Goal: Communication & Community: Answer question/provide support

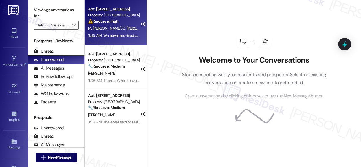
click at [130, 21] on div "⚠️ Risk Level: High The resident states they never received their renewal lease…" at bounding box center [114, 21] width 52 height 6
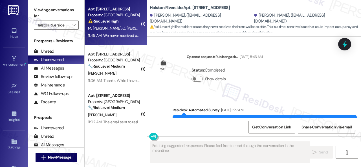
scroll to position [4838, 0]
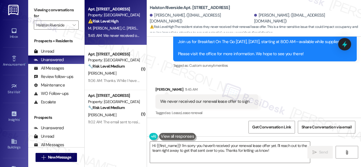
click at [296, 85] on div "Received via SMS Carlos Larry 11:45 AM We never received our renewal lease offe…" at bounding box center [254, 98] width 214 height 48
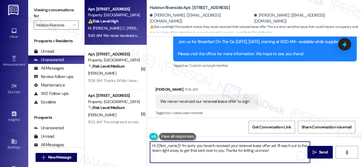
drag, startPoint x: 277, startPoint y: 146, endPoint x: 277, endPoint y: 151, distance: 4.2
click at [277, 151] on textarea "Hi {{first_name}}! I'm sorry you haven't received your renewal lease offer yet.…" at bounding box center [230, 152] width 160 height 21
paste textarea "will forward your concern to the site team and get back to you as soon as I rec…"
click at [197, 154] on textarea "Hi {{first_name}}! I'm sorry you haven't received your renewal lease offer yet.…" at bounding box center [230, 152] width 160 height 21
drag, startPoint x: 156, startPoint y: 146, endPoint x: 180, endPoint y: 146, distance: 24.0
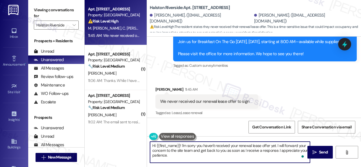
click at [180, 146] on textarea "Hi {{first_name}}! I'm sorry you haven't received your renewal lease offer yet.…" at bounding box center [230, 152] width 160 height 21
type textarea "Hi Carlos! I'm sorry you haven't received your renewal lease offer yet. I will …"
click at [316, 155] on span " Send" at bounding box center [320, 152] width 18 height 6
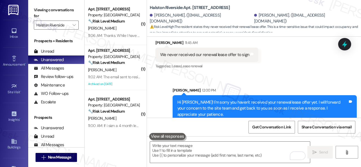
scroll to position [4889, 0]
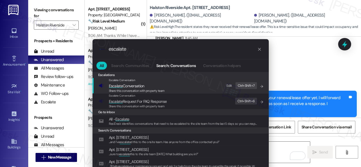
type input "escalate"
click at [231, 85] on div "Edit" at bounding box center [229, 86] width 6 height 6
click at [136, 89] on span "Share this conversation with property team" at bounding box center [137, 91] width 56 height 4
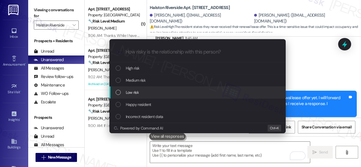
click at [134, 91] on span "Low risk" at bounding box center [132, 92] width 13 height 6
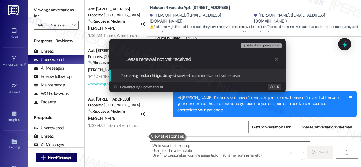
type input "Lease renewal not yet received."
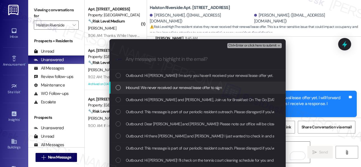
click at [176, 83] on div "Inbound: We never received our renewal lease offer to sign" at bounding box center [197, 88] width 176 height 12
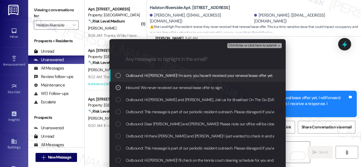
click at [244, 44] on span "Ctrl+Enter or click here to submit" at bounding box center [252, 46] width 48 height 4
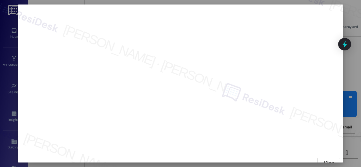
scroll to position [4, 0]
click at [325, 160] on span "Close" at bounding box center [329, 158] width 10 height 6
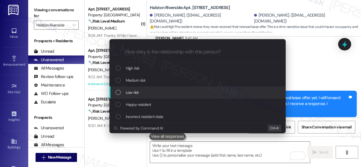
click at [135, 90] on span "Low risk" at bounding box center [132, 92] width 13 height 6
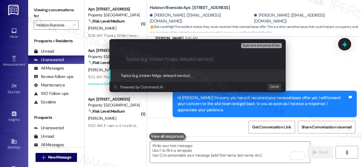
paste input "Lease renewal not yet received."
type input "Lease renewal not yet received."
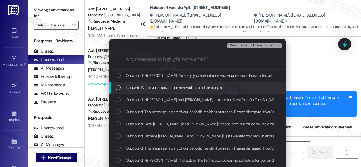
drag, startPoint x: 161, startPoint y: 88, endPoint x: 188, endPoint y: 70, distance: 32.4
click at [162, 88] on span "Inbound: We never received our renewal lease offer to sign" at bounding box center [174, 88] width 96 height 6
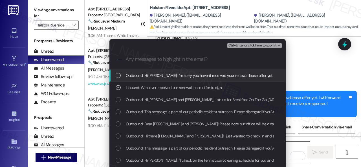
drag, startPoint x: 235, startPoint y: 45, endPoint x: 238, endPoint y: 45, distance: 4.0
click at [235, 45] on span "Ctrl+Enter or click here to submit" at bounding box center [252, 46] width 48 height 4
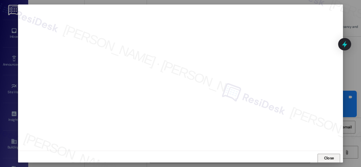
click at [331, 155] on span "Close" at bounding box center [329, 158] width 12 height 8
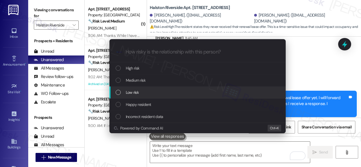
click at [135, 94] on span "Low risk" at bounding box center [132, 92] width 13 height 6
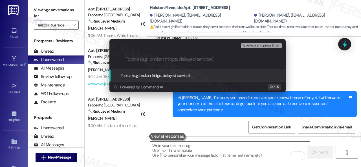
paste input "Lease renewal not yet received."
type input "Lease renewal not yet received."
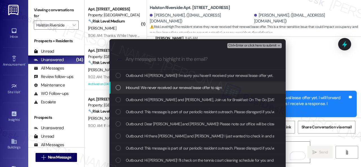
click at [171, 87] on span "Inbound: We never received our renewal lease offer to sign" at bounding box center [174, 88] width 96 height 6
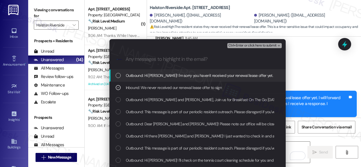
click at [236, 46] on span "Ctrl+Enter or click here to submit" at bounding box center [252, 46] width 48 height 4
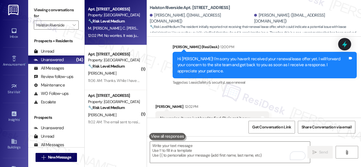
scroll to position [4946, 0]
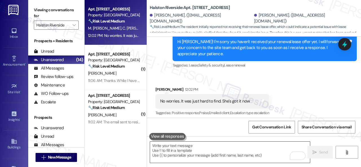
click at [191, 150] on textarea "To enrich screen reader interactions, please activate Accessibility in Grammarl…" at bounding box center [230, 152] width 160 height 21
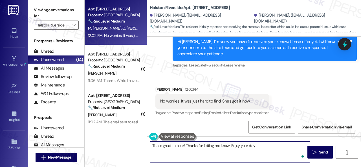
type textarea "That's great to hear! Thanks for letting me know. Enjoy your day!"
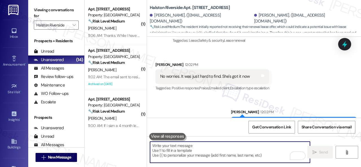
scroll to position [4985, 0]
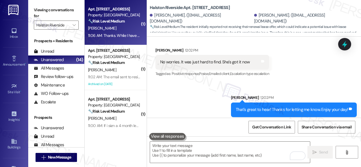
click at [125, 28] on div "B. Porterfield" at bounding box center [113, 28] width 53 height 7
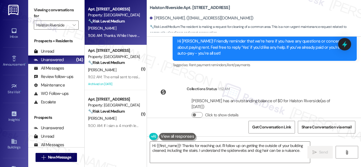
scroll to position [2786, 0]
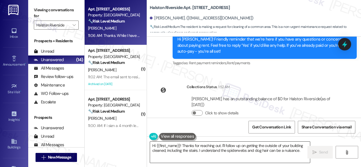
click at [299, 151] on textarea "Hi {{first_name}}! Thanks for reaching out. I'll follow up on getting the outsi…" at bounding box center [230, 152] width 160 height 21
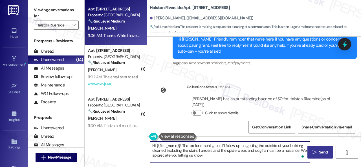
type textarea "Hi {{first_name}}! Thanks for reaching out. I'll follow up on getting the outsi…"
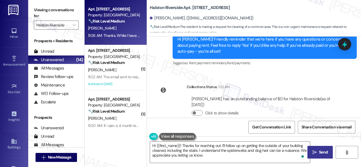
click at [324, 157] on button " Send" at bounding box center [319, 152] width 25 height 13
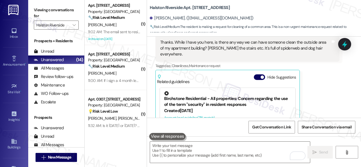
scroll to position [2955, 0]
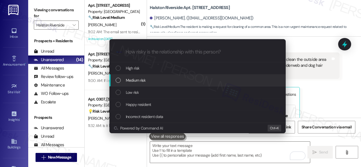
click at [129, 81] on span "Medium risk" at bounding box center [136, 80] width 20 height 6
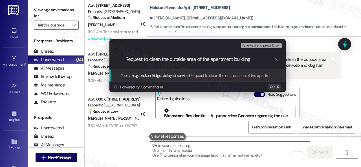
type input "Request to clean the outside area of the apartment building."
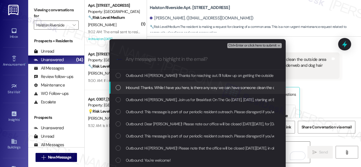
click at [152, 90] on span "Inbound: Thanks. While I have you here, is there any way we can have someone cl…" at bounding box center [295, 88] width 339 height 6
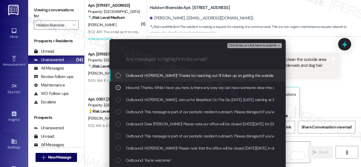
click at [246, 45] on span "Ctrl+Enter or click here to submit" at bounding box center [252, 46] width 48 height 4
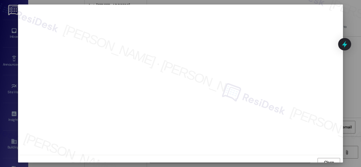
scroll to position [4, 0]
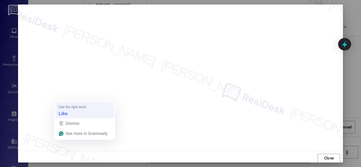
click at [66, 114] on strong "Like" at bounding box center [63, 113] width 9 height 6
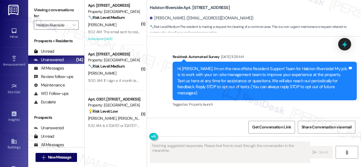
scroll to position [3011, 0]
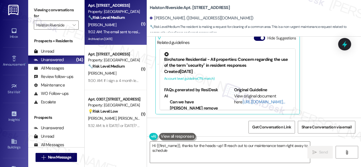
type textarea "Hi {{first_name}}, thanks for the heads-up! I'll reach out to our maintenance t…"
click at [121, 29] on div "11:02 AM: The email sent to residents says Friday at 8:30am. 11:02 AM: The emai…" at bounding box center [113, 31] width 53 height 7
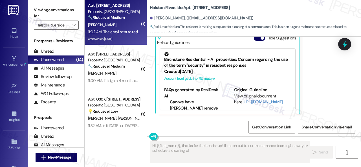
type textarea "Fetching suggested responses. Please feel free to read through the conversation…"
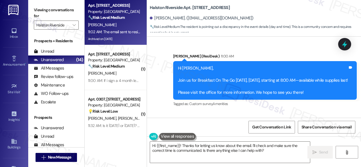
scroll to position [15660, 0]
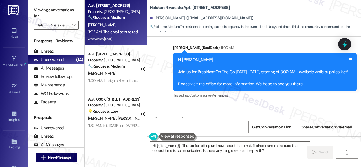
drag, startPoint x: 160, startPoint y: 99, endPoint x: 247, endPoint y: 97, distance: 87.4
click at [247, 129] on div "The email sent to residents says Friday at 8:30am." at bounding box center [205, 132] width 91 height 6
copy div "The email sent to residents says Friday at 8:30am."
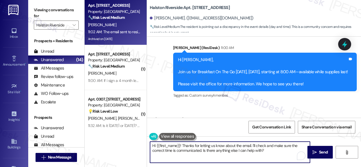
drag, startPoint x: 269, startPoint y: 151, endPoint x: 194, endPoint y: 134, distance: 76.3
click at [173, 148] on textarea "Hi {{first_name}}! Thanks for letting us know about the email. I'll check and m…" at bounding box center [230, 152] width 160 height 21
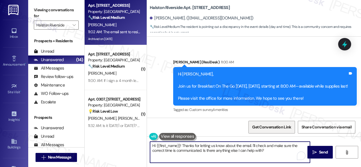
scroll to position [15661, 0]
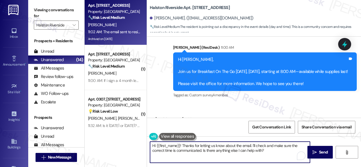
click at [268, 154] on textarea "Hi {{first_name}}! Thanks for letting us know about the email. I'll check and m…" at bounding box center [230, 152] width 160 height 21
click at [269, 150] on textarea "Hi {{first_name}}! Thanks for letting us know about the email. I'll check and m…" at bounding box center [230, 152] width 160 height 21
drag, startPoint x: 269, startPoint y: 150, endPoint x: 144, endPoint y: 142, distance: 125.1
click at [144, 142] on div "Apt. 1715, 1 Halston Riverside Property: Halston Riverside 🔧 Risk Level: Medium…" at bounding box center [223, 83] width 276 height 167
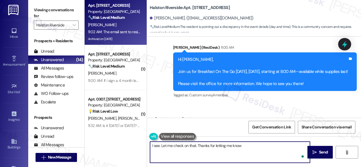
type textarea "I see. Let me check on that. Thanks for letting me know."
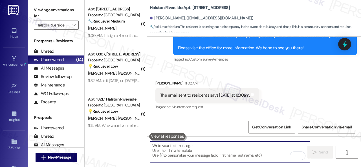
scroll to position [15700, 0]
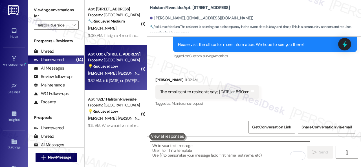
click at [132, 67] on div "💡 Risk Level: Low The resident is seeking clarification on the date of a commun…" at bounding box center [114, 66] width 52 height 6
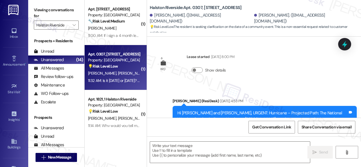
scroll to position [3486, 0]
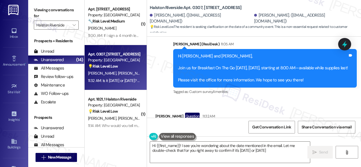
type textarea "Hi {{first_name}}! I see you're wondering about the date mentioned in the email…"
drag, startPoint x: 157, startPoint y: 99, endPoint x: 246, endPoint y: 99, distance: 89.1
click at [245, 122] on div "Is it today or tomorrow? I got email it's tomorrow!! Tags and notes" at bounding box center [199, 129] width 89 height 14
copy div "Is it today or tomorrow? I got email it's tomorrow!!"
drag, startPoint x: 150, startPoint y: 7, endPoint x: 201, endPoint y: 7, distance: 51.0
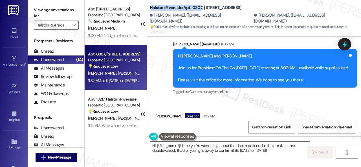
click at [201, 7] on b "Halston Riverside: Apt. 0307, 1 Halston Riverside" at bounding box center [196, 8] width 92 height 6
copy b "Halston Riverside: Apt. 0307"
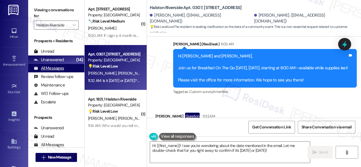
click at [59, 68] on div "All Messages" at bounding box center [49, 68] width 30 height 6
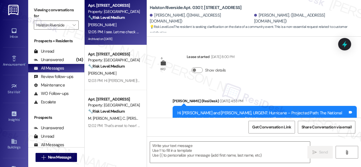
click at [121, 28] on div "12:05 PM: I see. Let me check on that. Thanks for letting me know. 12:05 PM: I …" at bounding box center [113, 31] width 53 height 7
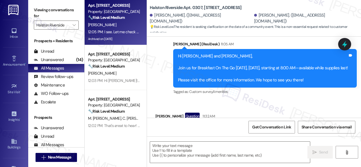
type textarea "Fetching suggested responses. Please feel free to read through the conversation…"
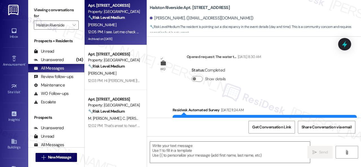
click at [198, 8] on b "Halston Riverside: Apt. 1715, 1 Halston Riverside" at bounding box center [190, 8] width 80 height 6
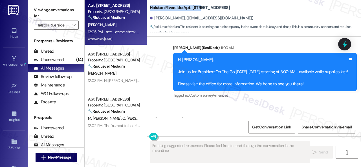
scroll to position [15708, 0]
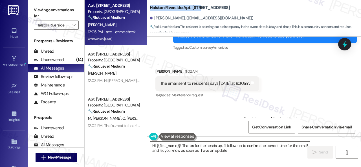
type textarea "Hi {{first_name}}! Thanks for the heads up. I'll follow up to confirm the corre…"
drag, startPoint x: 247, startPoint y: 97, endPoint x: 344, endPoint y: 98, distance: 96.4
click at [344, 124] on div "I see. Let me check on that. Thanks for letting me know. Tags and notes" at bounding box center [300, 131] width 112 height 14
copy div "I see. Let me check on that. Thanks for letting me know. Tags and notes"
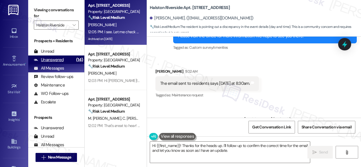
click at [48, 57] on div "Unanswered" at bounding box center [49, 60] width 30 height 6
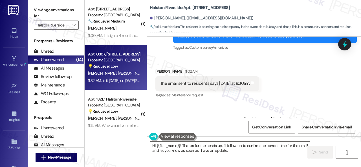
click at [130, 71] on div "O. Khan A. Choudhury" at bounding box center [113, 73] width 53 height 7
type textarea "Fetching suggested responses. Please feel free to read through the conversation…"
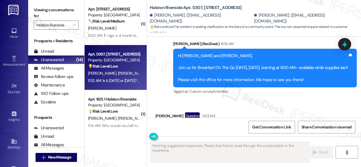
scroll to position [3486, 0]
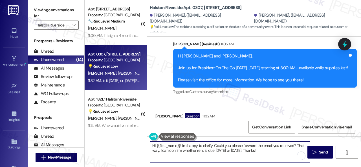
drag, startPoint x: 200, startPoint y: 149, endPoint x: 130, endPoint y: 141, distance: 70.7
click at [130, 141] on div "( 1 ) Apt. 2122, 1 Halston Riverside Property: Halston Riverside 🔧 Risk Level: …" at bounding box center [223, 83] width 276 height 167
paste textarea "I see. Let me check on that. Thanks for letting me know."
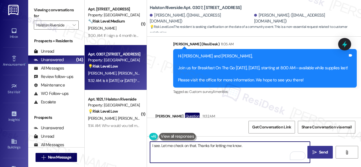
type textarea "I see. Let me check on that. Thanks for letting me know."
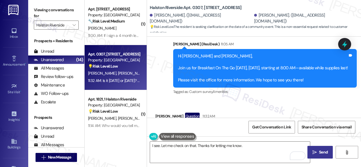
click at [320, 154] on span "Send" at bounding box center [323, 152] width 9 height 6
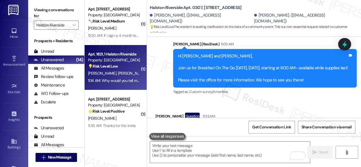
click at [134, 74] on div "D. Abbott I. Abbott" at bounding box center [113, 73] width 53 height 7
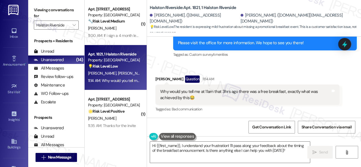
scroll to position [4314, 0]
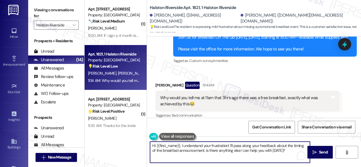
drag, startPoint x: 288, startPoint y: 150, endPoint x: 131, endPoint y: 140, distance: 157.6
click at [131, 140] on div "( 1 ) Apt. 2122, 1 Halston Riverside Property: Halston Riverside 🔧 Risk Level: …" at bounding box center [223, 83] width 276 height 167
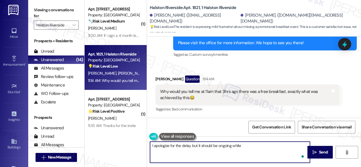
type textarea "I apologize for the delay but it should be ongoing while"
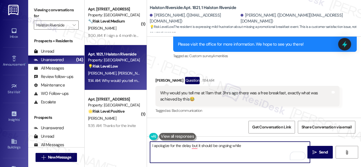
scroll to position [4314, 0]
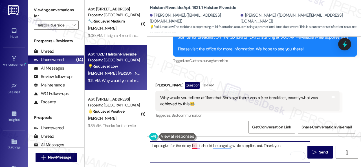
click at [196, 145] on textarea "I apologize for the delay but it should be ongoing while supplies last. Thank y…" at bounding box center [230, 152] width 160 height 21
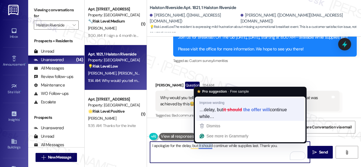
type textarea "I apologize for the delay, but it should continue while supplies last. Thank yo…"
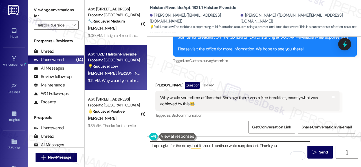
click at [195, 147] on textarea "I apologize for the delay, but it should continue while supplies last. Thank yo…" at bounding box center [230, 152] width 160 height 21
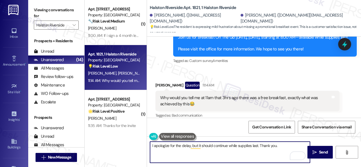
click at [285, 147] on textarea "I apologize for the delay, but it should continue while supplies last. Thank yo…" at bounding box center [230, 152] width 160 height 21
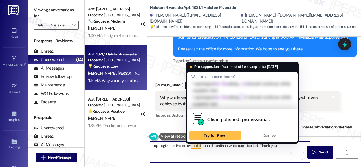
click at [193, 145] on textarea "I apologize for the delay, but it should continue while supplies last. Thank yo…" at bounding box center [230, 152] width 160 height 21
click at [269, 138] on div "Dismiss" at bounding box center [269, 135] width 47 height 9
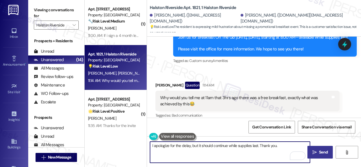
click at [315, 155] on span " Send" at bounding box center [320, 152] width 18 height 6
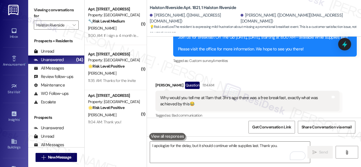
scroll to position [4342, 0]
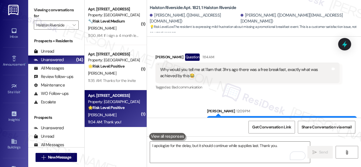
click at [125, 115] on div "[PERSON_NAME]" at bounding box center [113, 115] width 53 height 7
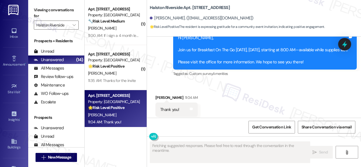
scroll to position [2, 0]
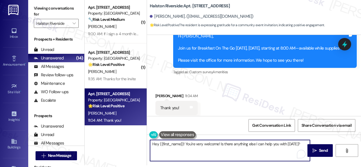
drag, startPoint x: 201, startPoint y: 141, endPoint x: 137, endPoint y: 133, distance: 65.1
click at [137, 133] on div "( 1 ) Apt. 2122, 1 [GEOGRAPHIC_DATA] Property: [GEOGRAPHIC_DATA] 🔧 Risk Level: …" at bounding box center [223, 81] width 276 height 167
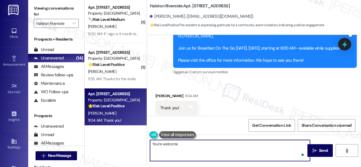
type textarea "You're welcome!"
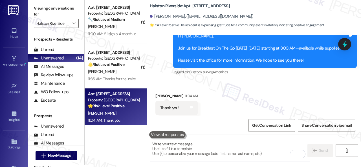
scroll to position [8722, 0]
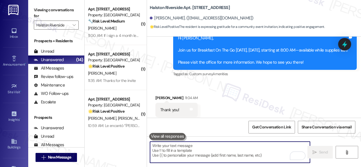
click at [120, 72] on div "[PERSON_NAME]" at bounding box center [113, 73] width 53 height 7
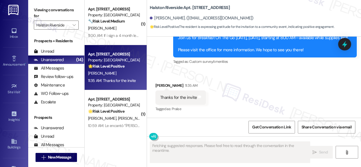
scroll to position [5115, 0]
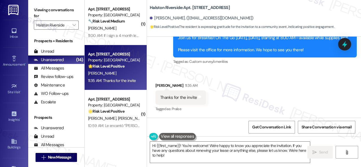
click at [115, 138] on div "( 1 ) Apt. 2122, 1 [GEOGRAPHIC_DATA] Property: [GEOGRAPHIC_DATA] 🔧 Risk Level: …" at bounding box center [223, 83] width 276 height 167
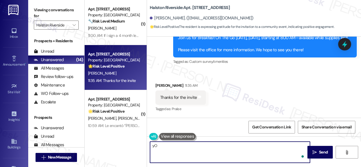
type textarea "y"
type textarea "You're welcome!"
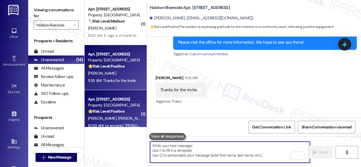
scroll to position [5114, 0]
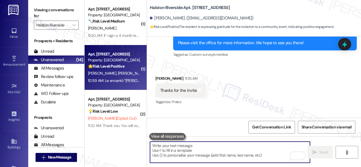
click at [121, 78] on div "10:59 AM: Le encantó “[PERSON_NAME] (Halston Riverside): Hi [PERSON_NAME] and […" at bounding box center [309, 80] width 442 height 5
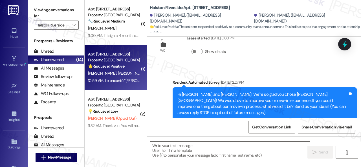
type textarea "Fetching suggested responses. Please feel free to read through the conversation…"
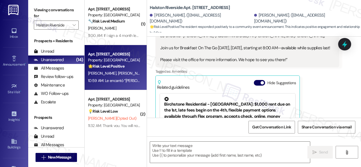
scroll to position [211, 0]
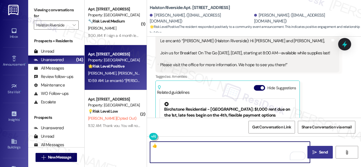
type textarea "👍"
click at [311, 147] on button " Send" at bounding box center [319, 152] width 25 height 13
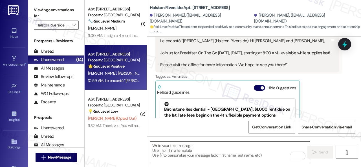
scroll to position [267, 0]
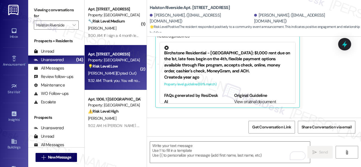
click at [117, 73] on span "[PERSON_NAME] (Opted Out)" at bounding box center [112, 73] width 48 height 5
type textarea "Fetching suggested responses. Please feel free to read through the conversation…"
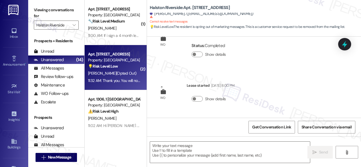
type textarea "Fetching suggested responses. Please feel free to read through the conversation…"
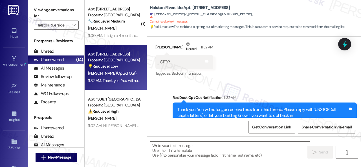
scroll to position [302, 0]
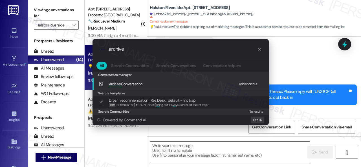
type input "archive"
click at [243, 83] on div "Add shortcut" at bounding box center [248, 84] width 19 height 6
click at [119, 85] on span "Archive" at bounding box center [115, 83] width 12 height 5
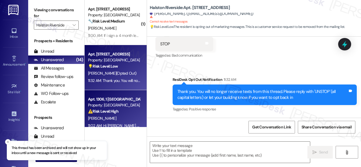
click at [120, 115] on div "[PERSON_NAME]" at bounding box center [113, 118] width 53 height 7
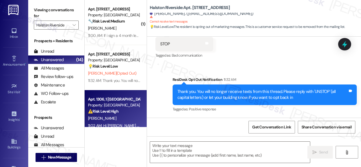
type textarea "Fetching suggested responses. Please feel free to read through the conversation…"
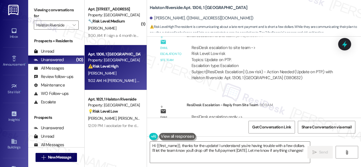
scroll to position [2394, 0]
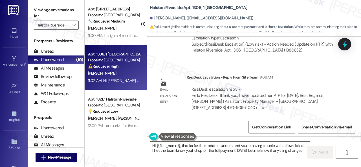
drag, startPoint x: 176, startPoint y: 156, endPoint x: 114, endPoint y: 133, distance: 65.6
click at [133, 141] on div "( 1 ) Apt. 2122, 1 [GEOGRAPHIC_DATA] Property: [GEOGRAPHIC_DATA] 🔧 Risk Level: …" at bounding box center [223, 83] width 276 height 167
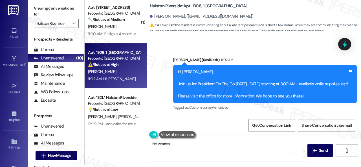
scroll to position [2422, 0]
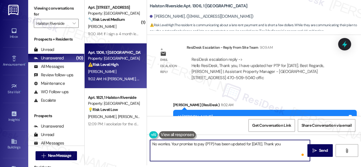
type textarea "No worries. Your promise to pay (PTP) has been updated for [DATE]. Thank you."
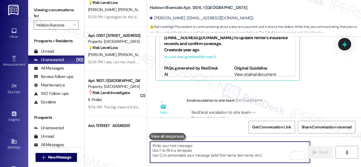
scroll to position [113, 0]
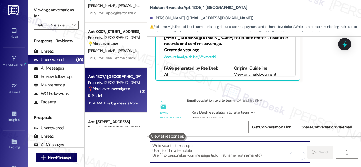
click at [123, 93] on div "R. Pintilei" at bounding box center [113, 95] width 53 height 7
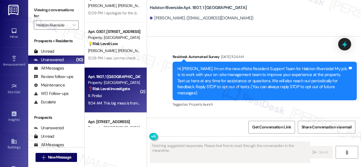
scroll to position [2495, 0]
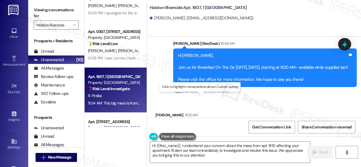
type textarea "Hi {{first_name}}, I understand your concern about the mess from apt. 1810 affe…"
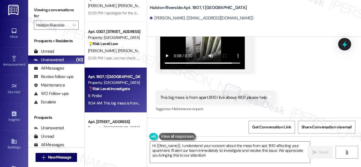
scroll to position [2553, 0]
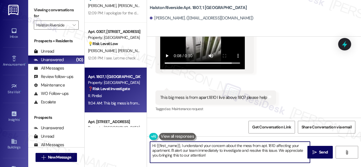
drag, startPoint x: 171, startPoint y: 150, endPoint x: 235, endPoint y: 162, distance: 65.4
click at [235, 162] on textarea "Hi {{first_name}}, I understand your concern about the mess from apt. 1810 affe…" at bounding box center [230, 152] width 160 height 21
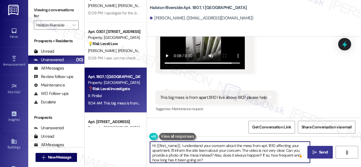
type textarea "Hi {{first_name}}, I understand your concern about the mess from apt. 1810 affe…"
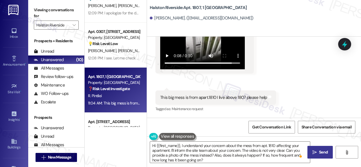
click at [319, 153] on span "Send" at bounding box center [323, 152] width 9 height 6
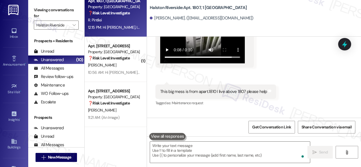
scroll to position [53, 0]
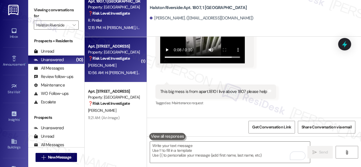
click at [127, 68] on div "[PERSON_NAME]" at bounding box center [113, 65] width 53 height 7
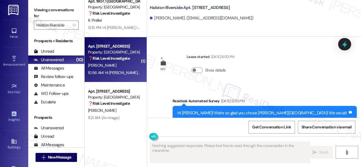
scroll to position [2463, 0]
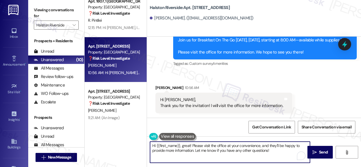
drag, startPoint x: 103, startPoint y: 134, endPoint x: 89, endPoint y: 130, distance: 15.0
click at [95, 132] on div "( 1 ) Apt. 2122, 1 [GEOGRAPHIC_DATA] Property: [GEOGRAPHIC_DATA] 🔧 Risk Level: …" at bounding box center [223, 83] width 276 height 167
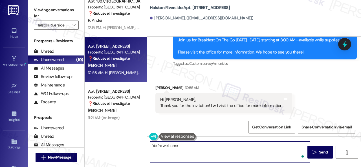
type textarea "You're welcome!"
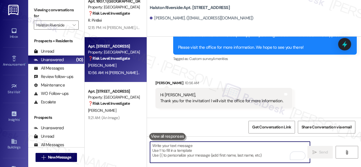
scroll to position [2463, 0]
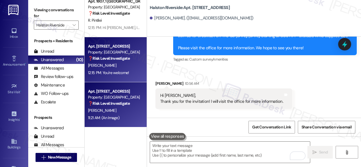
click at [124, 107] on div "Apt. 0804, [GEOGRAPHIC_DATA] Property: [GEOGRAPHIC_DATA] ❓ Risk Level: Investig…" at bounding box center [113, 97] width 53 height 19
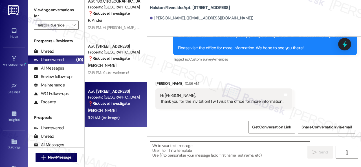
type textarea "Fetching suggested responses. Please feel free to read through the conversation…"
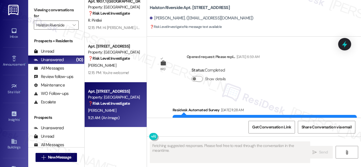
type textarea "Fetching suggested responses. Please feel free to read through the conversation…"
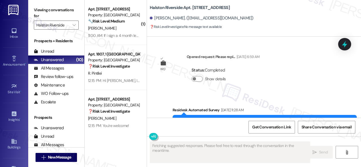
drag, startPoint x: 0, startPoint y: 0, endPoint x: 195, endPoint y: 81, distance: 210.8
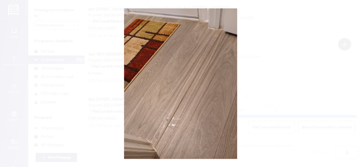
scroll to position [6458, 0]
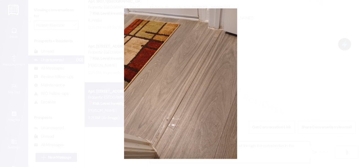
click at [223, 84] on button "Unzoom image" at bounding box center [180, 83] width 361 height 167
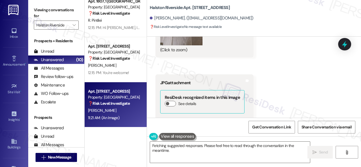
scroll to position [6317, 0]
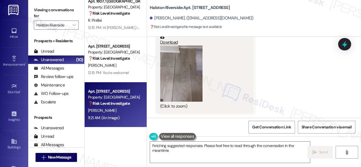
click at [185, 88] on button "Zoom image" at bounding box center [181, 73] width 42 height 56
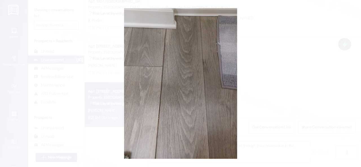
click at [207, 87] on button "Unzoom image" at bounding box center [180, 83] width 361 height 167
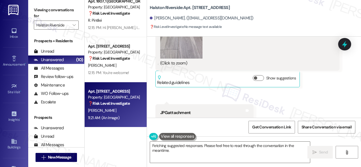
scroll to position [6176, 0]
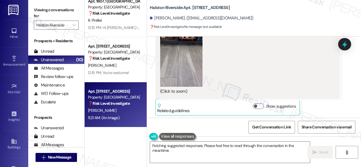
click at [187, 77] on button "Zoom image" at bounding box center [181, 58] width 42 height 56
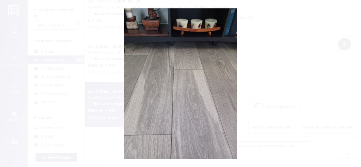
click at [204, 77] on button "Unzoom image" at bounding box center [180, 83] width 361 height 167
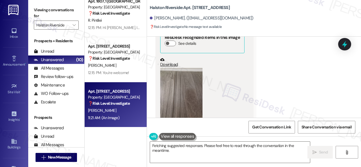
scroll to position [5979, 0]
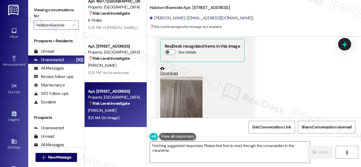
click at [177, 85] on button "Zoom image" at bounding box center [181, 105] width 42 height 56
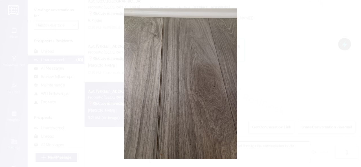
click at [211, 85] on button "Unzoom image" at bounding box center [180, 83] width 361 height 167
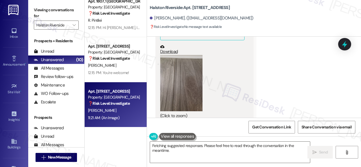
scroll to position [6007, 0]
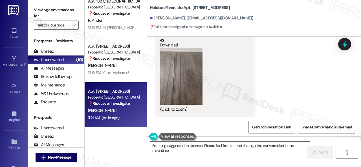
click at [189, 72] on button "Zoom image" at bounding box center [181, 76] width 42 height 56
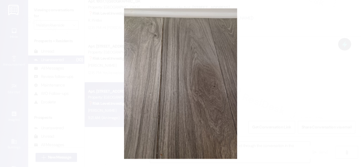
click at [218, 76] on button "Unzoom image" at bounding box center [180, 83] width 361 height 167
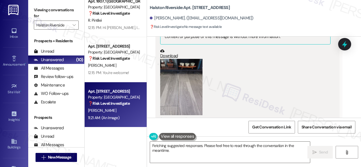
scroll to position [6148, 0]
click at [180, 79] on button "Zoom image" at bounding box center [181, 87] width 42 height 56
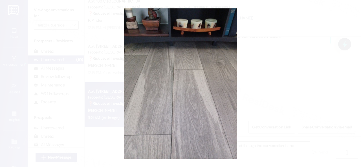
click at [201, 79] on button "Unzoom image" at bounding box center [180, 83] width 361 height 167
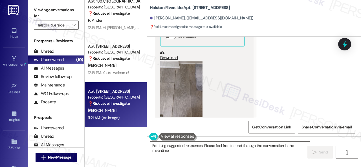
scroll to position [6317, 0]
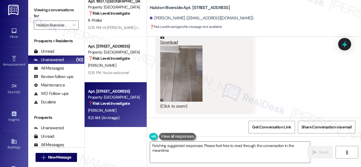
click at [188, 78] on button "Zoom image" at bounding box center [181, 73] width 42 height 56
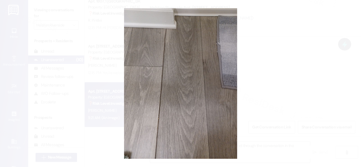
click at [198, 77] on button "Unzoom image" at bounding box center [180, 83] width 361 height 167
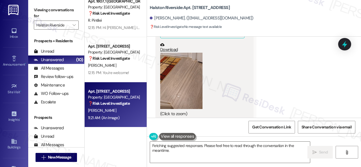
scroll to position [6458, 0]
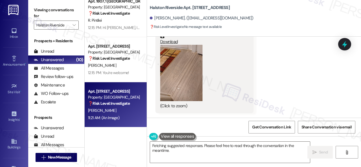
click at [192, 78] on button "Zoom image" at bounding box center [181, 73] width 42 height 56
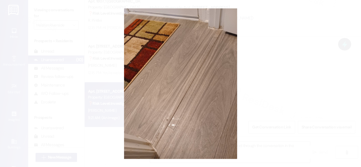
click at [213, 83] on button "Unzoom image" at bounding box center [180, 83] width 361 height 167
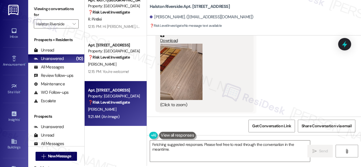
scroll to position [2, 0]
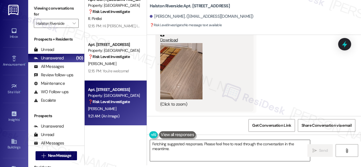
click at [240, 145] on textarea "Hi {{first_name}}! I see you've sent photos of the damaged floorboards. I've cr…" at bounding box center [230, 150] width 160 height 21
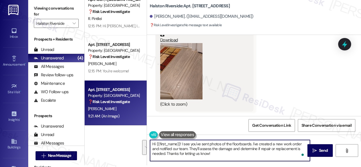
drag, startPoint x: 251, startPoint y: 145, endPoint x: 256, endPoint y: 156, distance: 12.5
click at [256, 155] on textarea "Hi {{first_name}}! I see you've sent photos of the floorboards. I've created a …" at bounding box center [230, 150] width 160 height 21
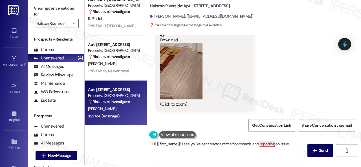
click at [269, 145] on textarea "Hi {{first_name}}! I see you've sent photos of the floorboards and reporting an…" at bounding box center [230, 150] width 160 height 21
click at [299, 144] on textarea "Hi {{first_name}}! I see you've sent photos of the floorboards and are reportin…" at bounding box center [230, 150] width 160 height 21
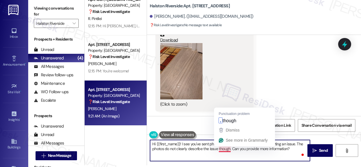
click at [223, 151] on textarea "Hi {{first_name}}! I see you've sent photos of the floorboards and are reportin…" at bounding box center [230, 150] width 160 height 21
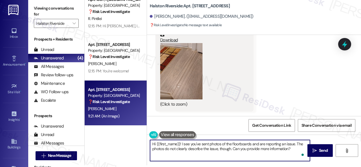
click at [294, 149] on textarea "Hi {{first_name}}! I see you've sent photos of the floorboards and are reportin…" at bounding box center [230, 150] width 160 height 21
click at [295, 149] on textarea "Hi {{first_name}}! I see you've sent photos of the floorboards and are reportin…" at bounding box center [230, 150] width 160 height 21
paste textarea "Also, can the maintenance team enter your apartment even if you are not home? A…"
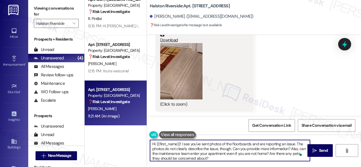
click at [291, 149] on textarea "Hi {{first_name}}! I see you've sent photos of the floorboards and are reportin…" at bounding box center [230, 150] width 160 height 21
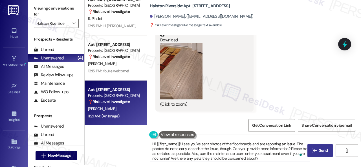
type textarea "Hi {{first_name}}! I see you've sent photos of the floorboards and are reportin…"
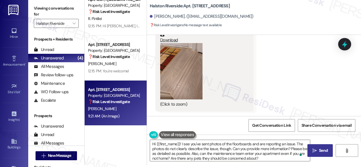
click at [318, 149] on span "Send" at bounding box center [323, 151] width 11 height 6
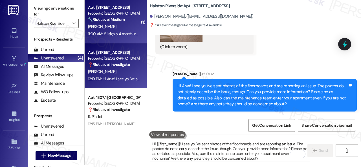
click at [126, 28] on div "[PERSON_NAME]" at bounding box center [113, 26] width 53 height 7
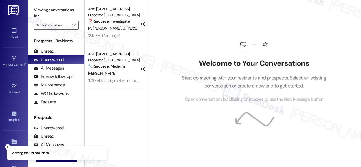
type input "Halston Riverside"
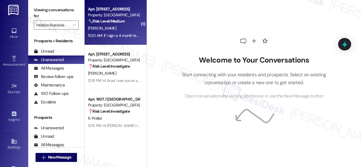
click at [114, 26] on div "[PERSON_NAME]" at bounding box center [113, 28] width 53 height 7
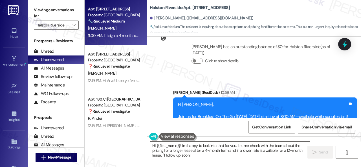
scroll to position [3692, 0]
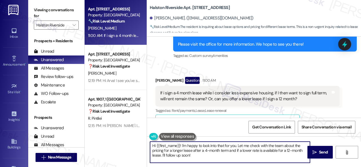
drag, startPoint x: 182, startPoint y: 146, endPoint x: 199, endPoint y: 160, distance: 22.0
click at [199, 160] on textarea "Hi {{first_name}}! I'm happy to look into that for you. Let me check with the t…" at bounding box center [230, 152] width 160 height 21
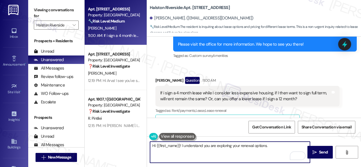
click at [283, 148] on textarea "Hi {{first_name}}! I understand you are exploring your renewal options." at bounding box center [230, 152] width 160 height 21
paste textarea "I will forward your inquiry to the site team and get back to you as soon as I r…"
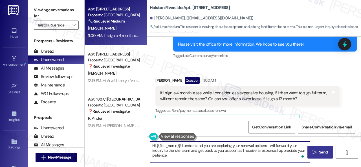
type textarea "Hi {{first_name}}! I understand you are exploring your renewal options. I will …"
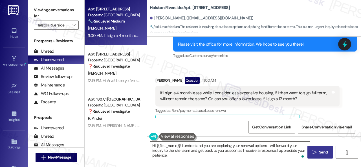
click at [315, 152] on span " Send" at bounding box center [320, 152] width 18 height 6
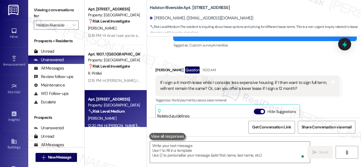
scroll to position [3692, 0]
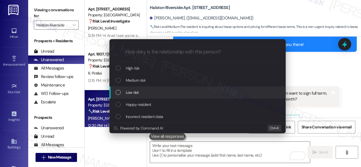
click at [136, 92] on span "Low risk" at bounding box center [132, 92] width 13 height 6
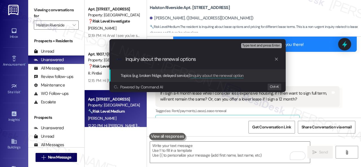
type input "Inquiry about the renewal options."
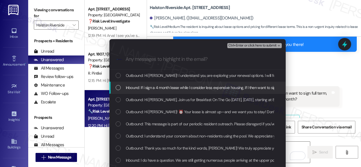
drag, startPoint x: 156, startPoint y: 86, endPoint x: 161, endPoint y: 85, distance: 4.5
click at [156, 86] on span "Inbound: If i sign a 4 month lease while I consider less expensive housing, if …" at bounding box center [272, 88] width 293 height 6
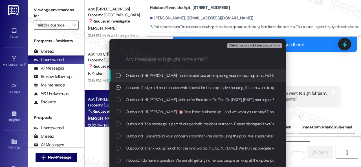
click at [235, 48] on span "Ctrl+Enter or click here to submit" at bounding box center [252, 46] width 48 height 4
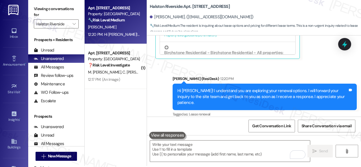
scroll to position [2, 0]
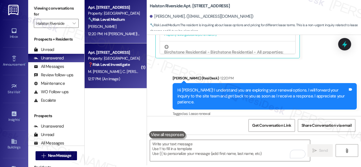
click at [131, 75] on div "M. Larry C. Larry" at bounding box center [113, 71] width 53 height 7
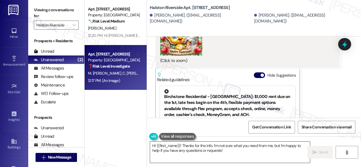
scroll to position [5291, 0]
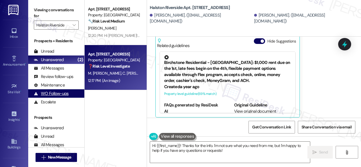
drag, startPoint x: 225, startPoint y: 151, endPoint x: 34, endPoint y: 92, distance: 200.8
click at [127, 132] on div "Apt. 2122, 1 Halston Riverside Property: Halston Riverside 🔧 Risk Level: Medium…" at bounding box center [223, 83] width 276 height 167
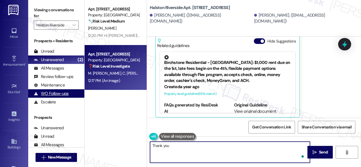
type textarea "Thank you."
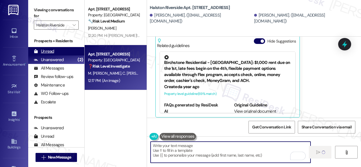
click at [49, 50] on div "Unread" at bounding box center [44, 51] width 20 height 6
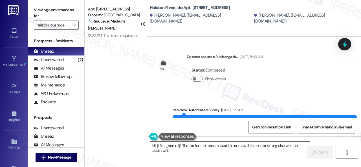
type textarea "Hi {{first_name}}! Thanks for the update. Just let us know if there is anything…"
